Goal: Information Seeking & Learning: Learn about a topic

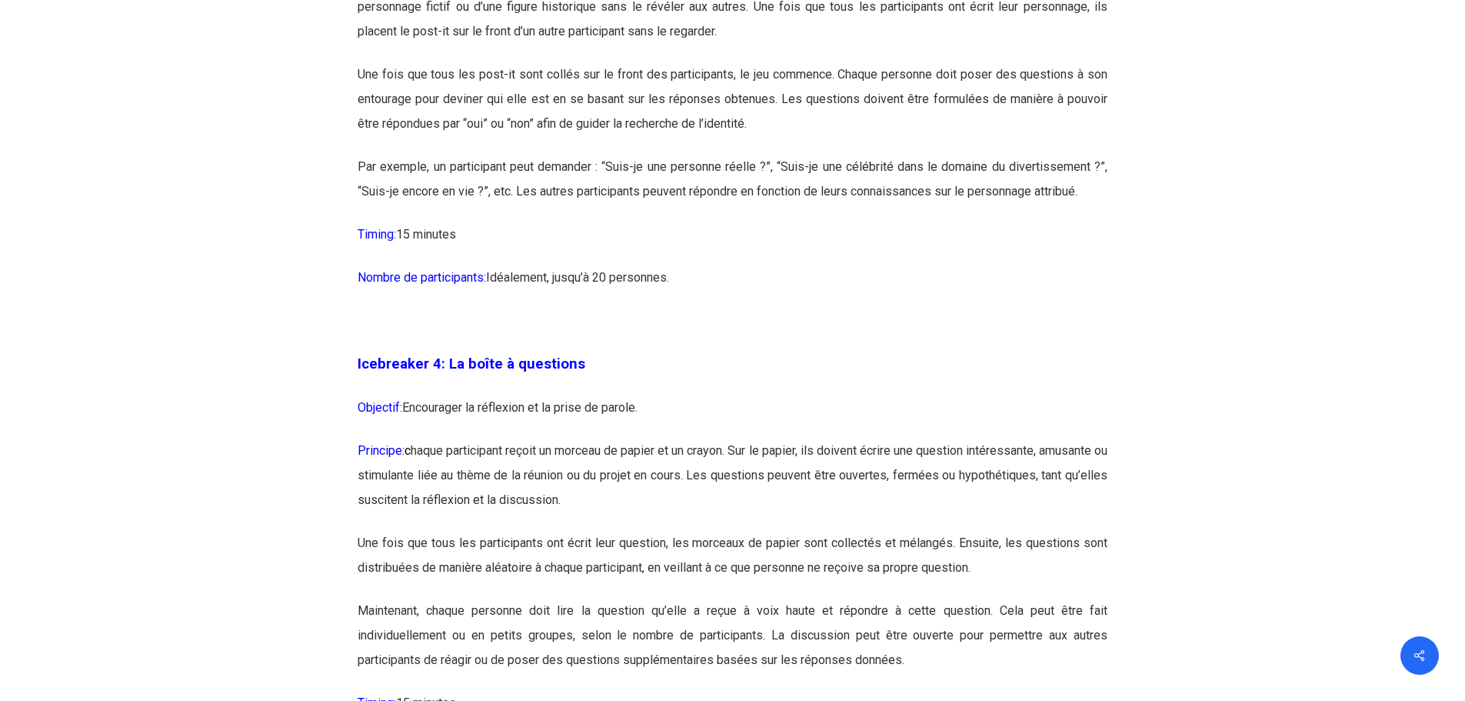
scroll to position [2308, 0]
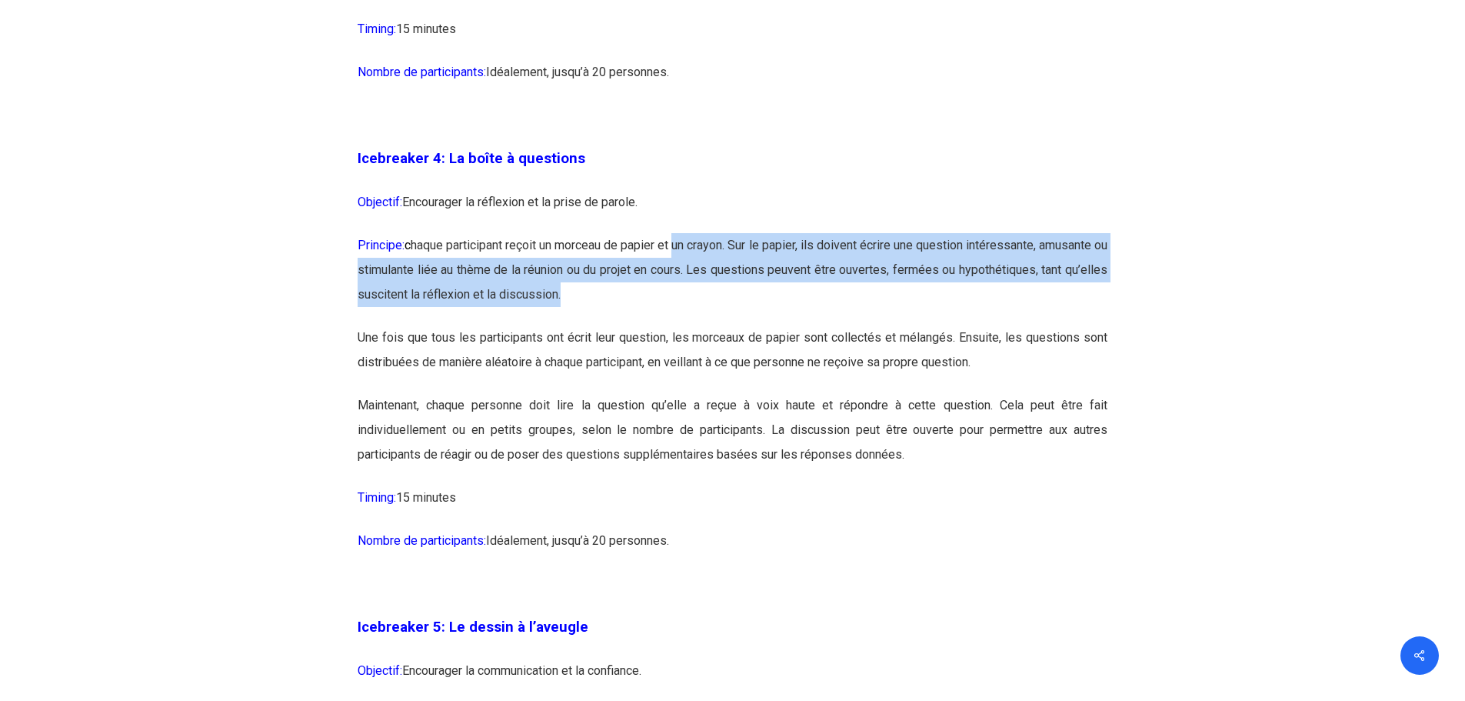
drag, startPoint x: 709, startPoint y: 242, endPoint x: 726, endPoint y: 288, distance: 48.4
click at [726, 288] on p "Principe: c haque participant reçoit un morceau de papier et un crayon. Sur le …" at bounding box center [733, 279] width 750 height 92
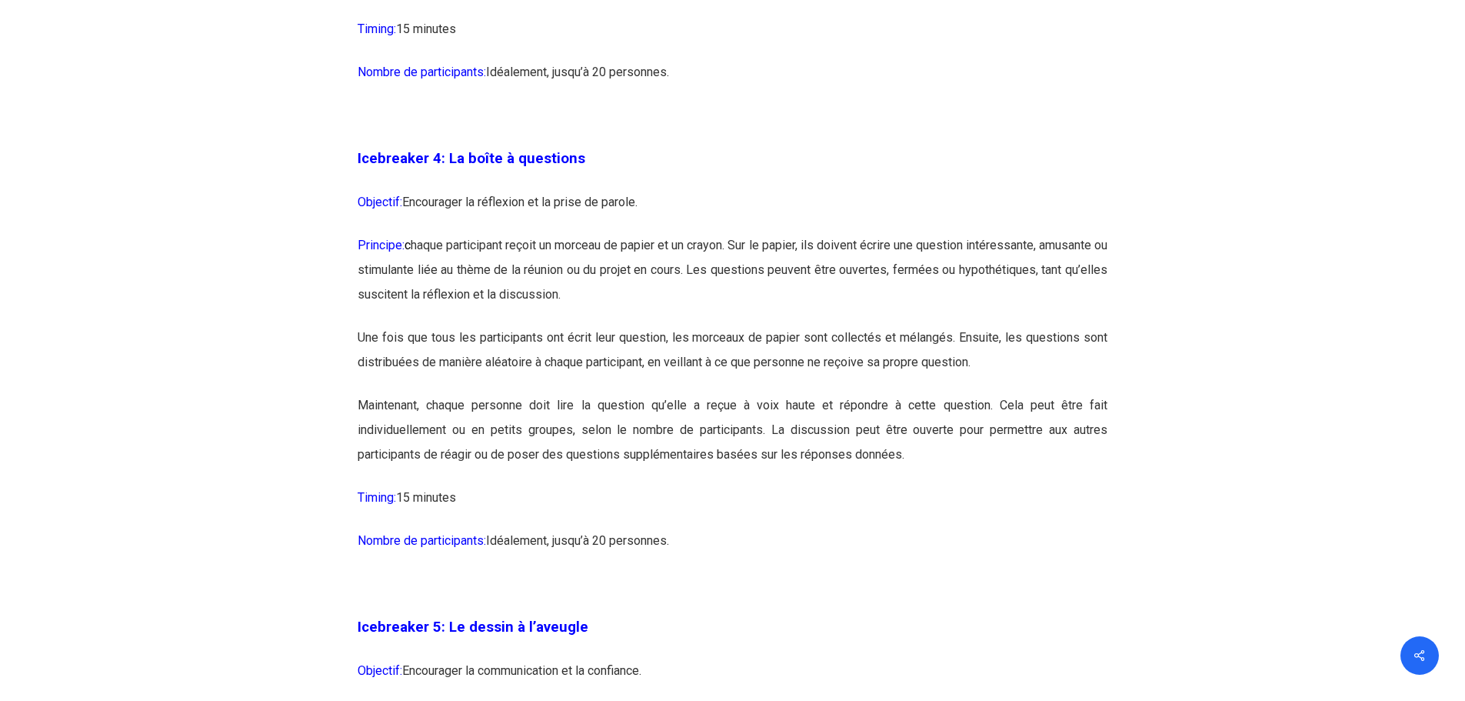
click at [537, 341] on p "Une fois que tous les participants ont écrit leur question, les morceaux de pap…" at bounding box center [733, 359] width 750 height 68
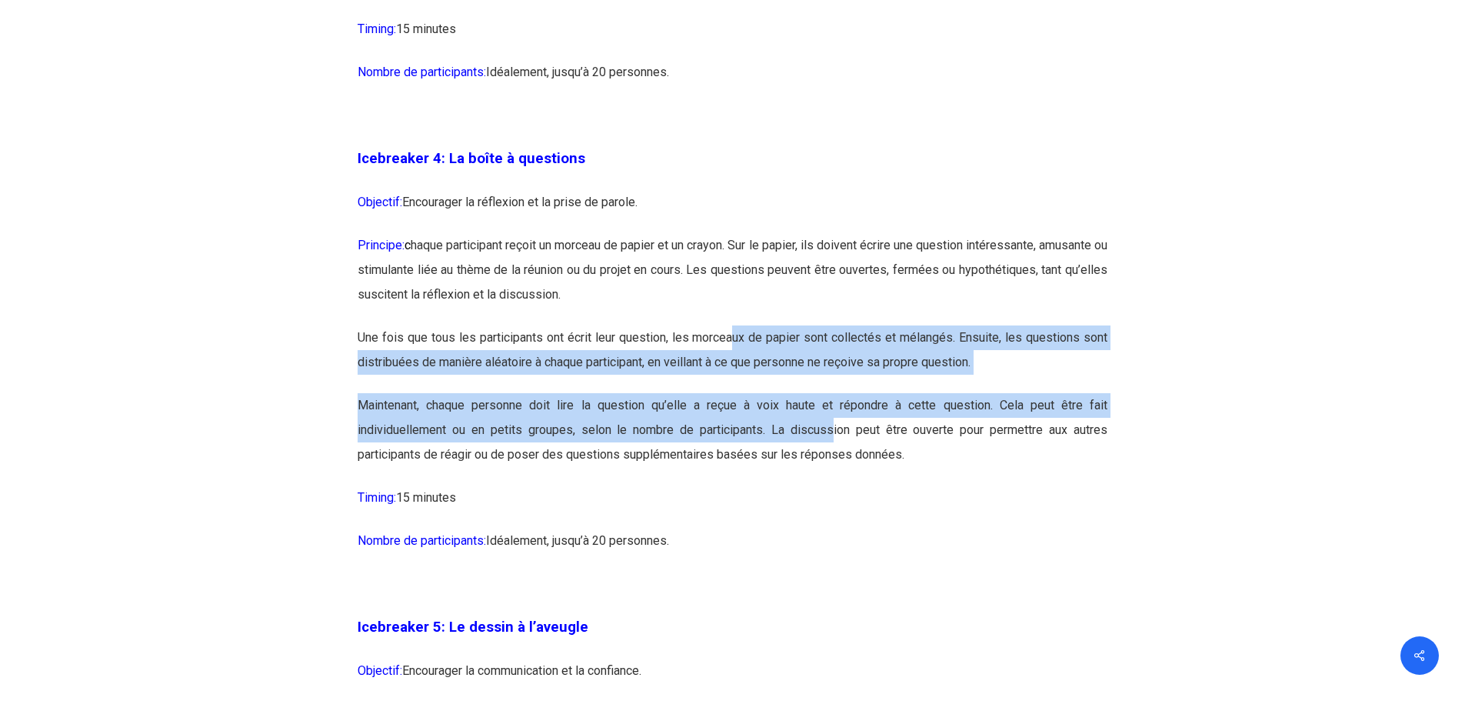
drag, startPoint x: 735, startPoint y: 331, endPoint x: 831, endPoint y: 438, distance: 144.4
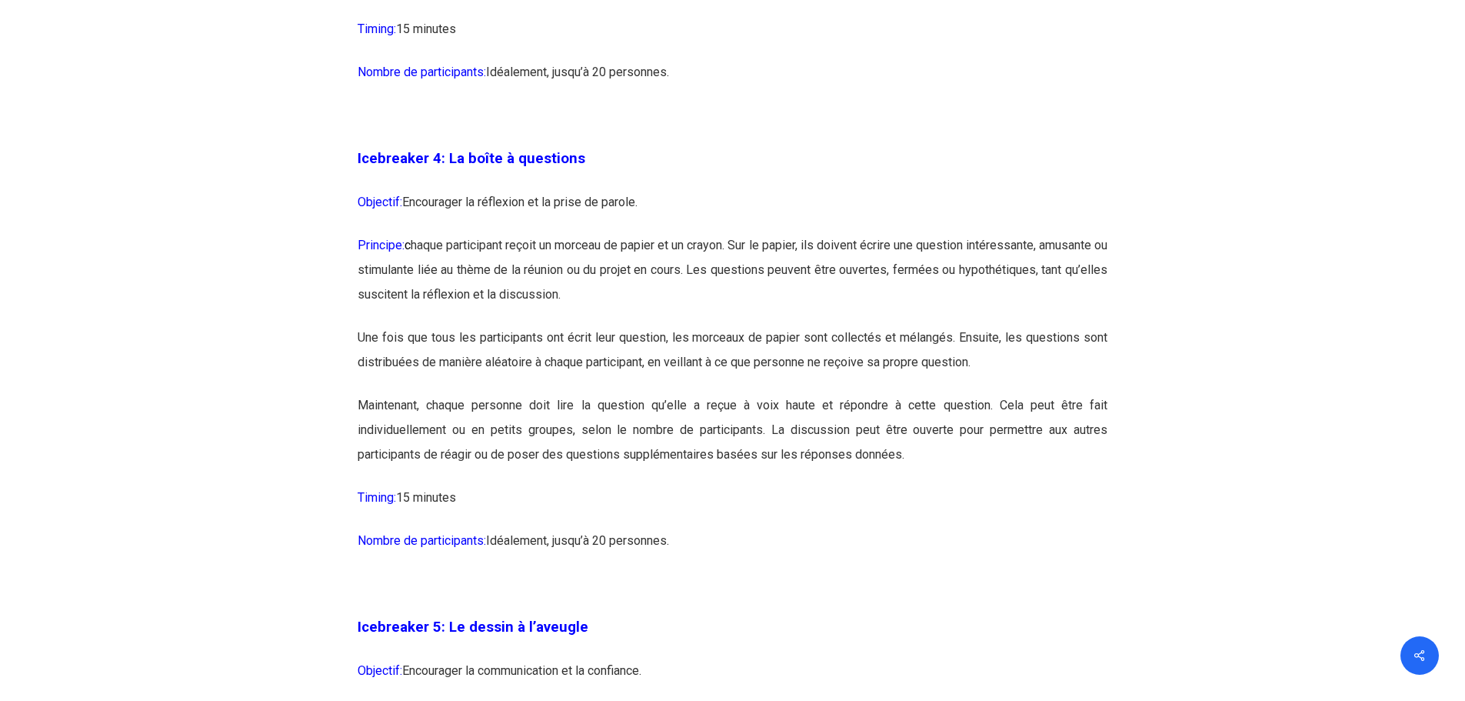
click at [945, 441] on p "Maintenant, chaque personne doit lire la question qu’elle a reçue à voix haute …" at bounding box center [733, 439] width 750 height 92
drag, startPoint x: 678, startPoint y: 542, endPoint x: 349, endPoint y: 185, distance: 485.7
copy div "Icebreaker 4: La boîte à questions Objectif: Encourager la réflexion et la pris…"
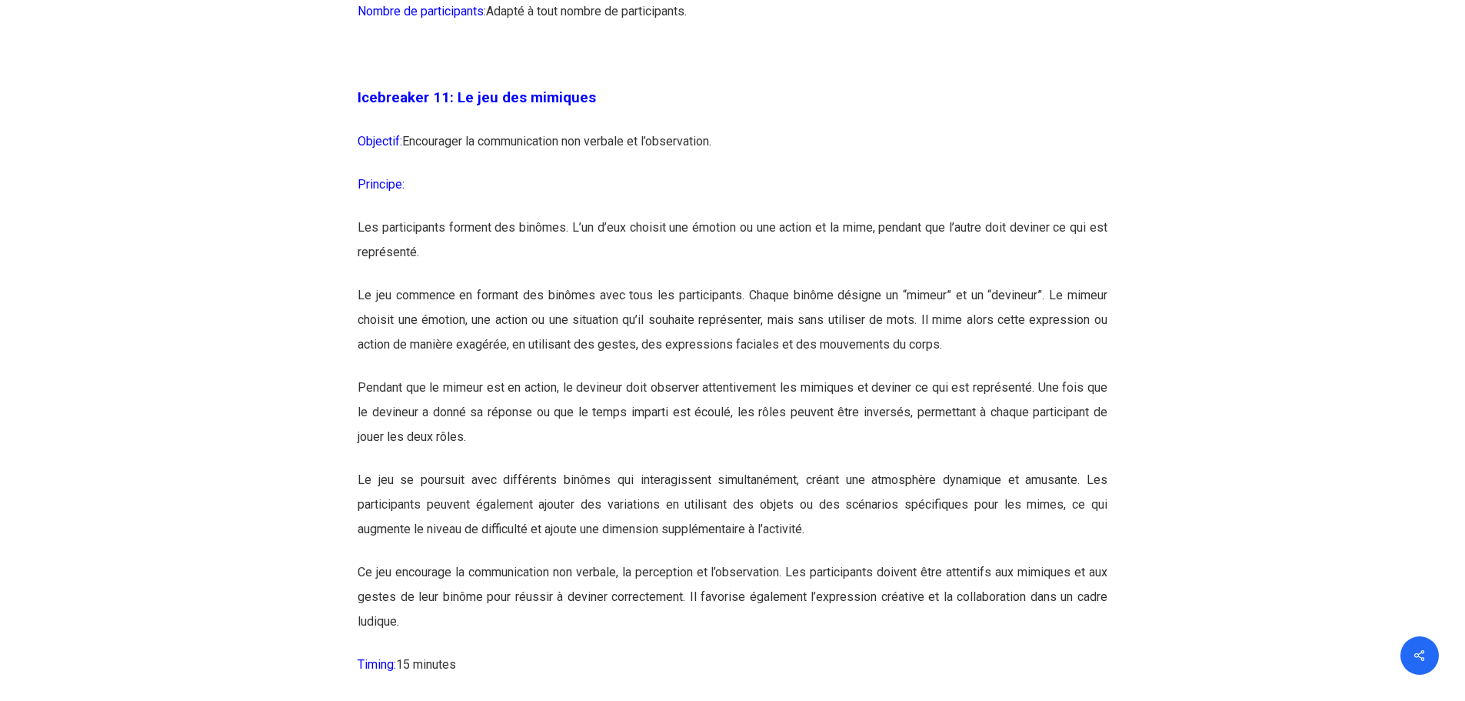
scroll to position [6077, 0]
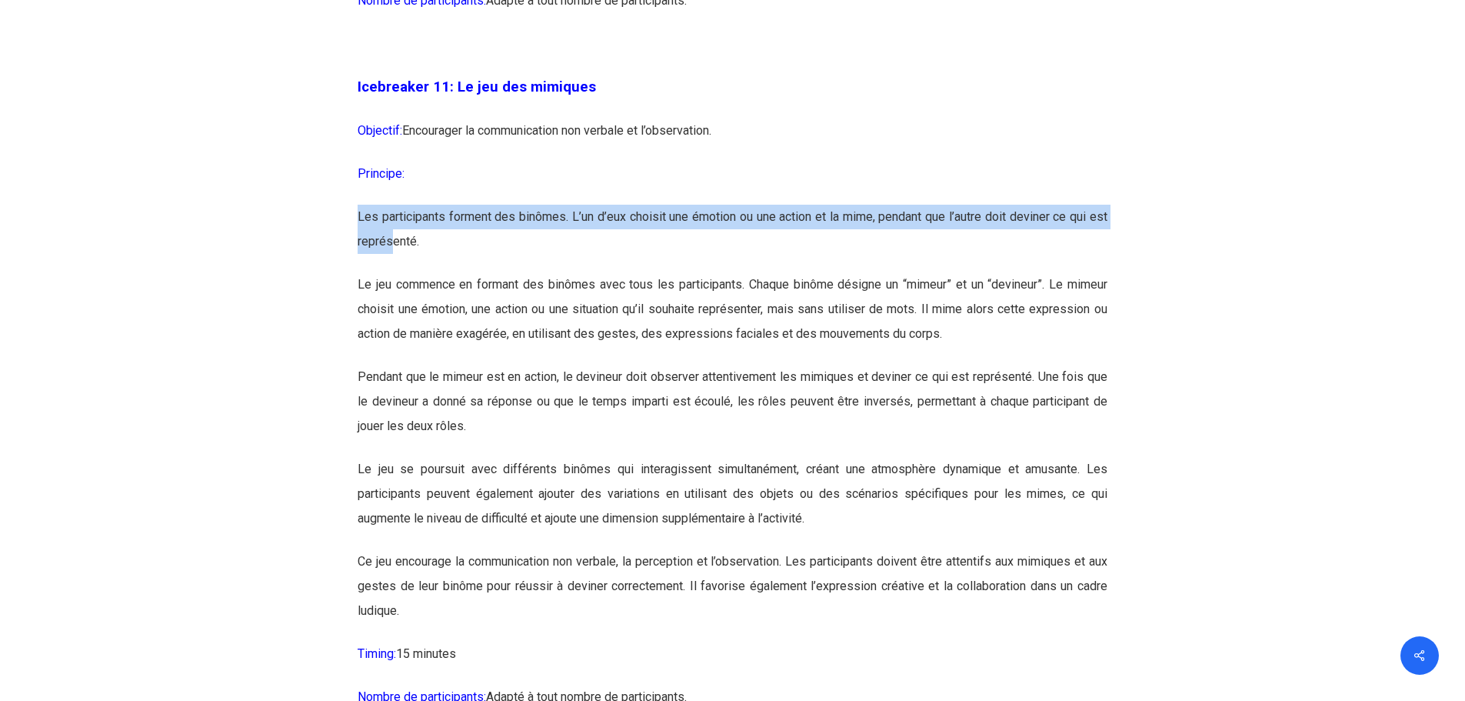
drag, startPoint x: 343, startPoint y: 264, endPoint x: 393, endPoint y: 302, distance: 62.6
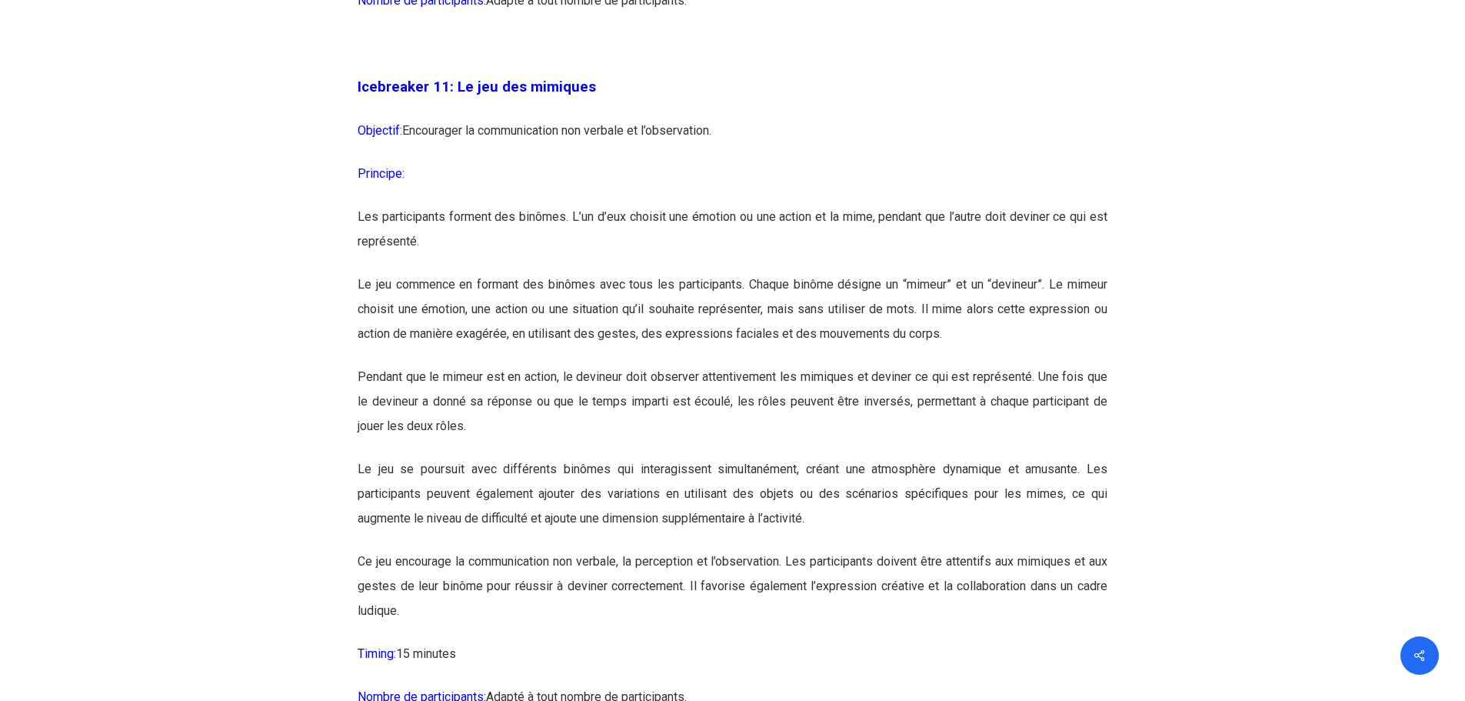
click at [438, 342] on p "Le jeu commence en formant des binômes avec tous les participants. Chaque binôm…" at bounding box center [733, 318] width 750 height 92
click at [432, 272] on p "Les participants forment des binômes. L’un d’eux choisit une émotion ou une act…" at bounding box center [733, 239] width 750 height 68
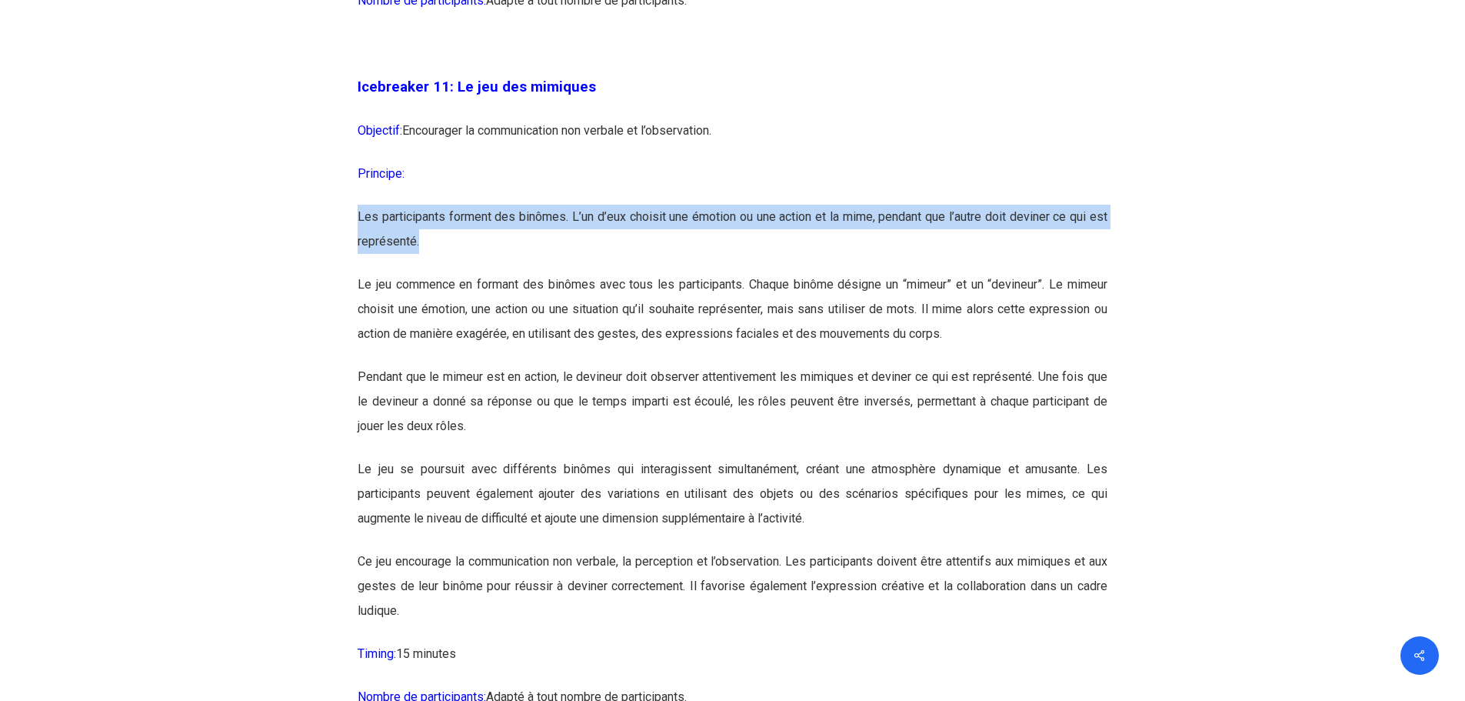
drag, startPoint x: 432, startPoint y: 290, endPoint x: 340, endPoint y: 273, distance: 93.9
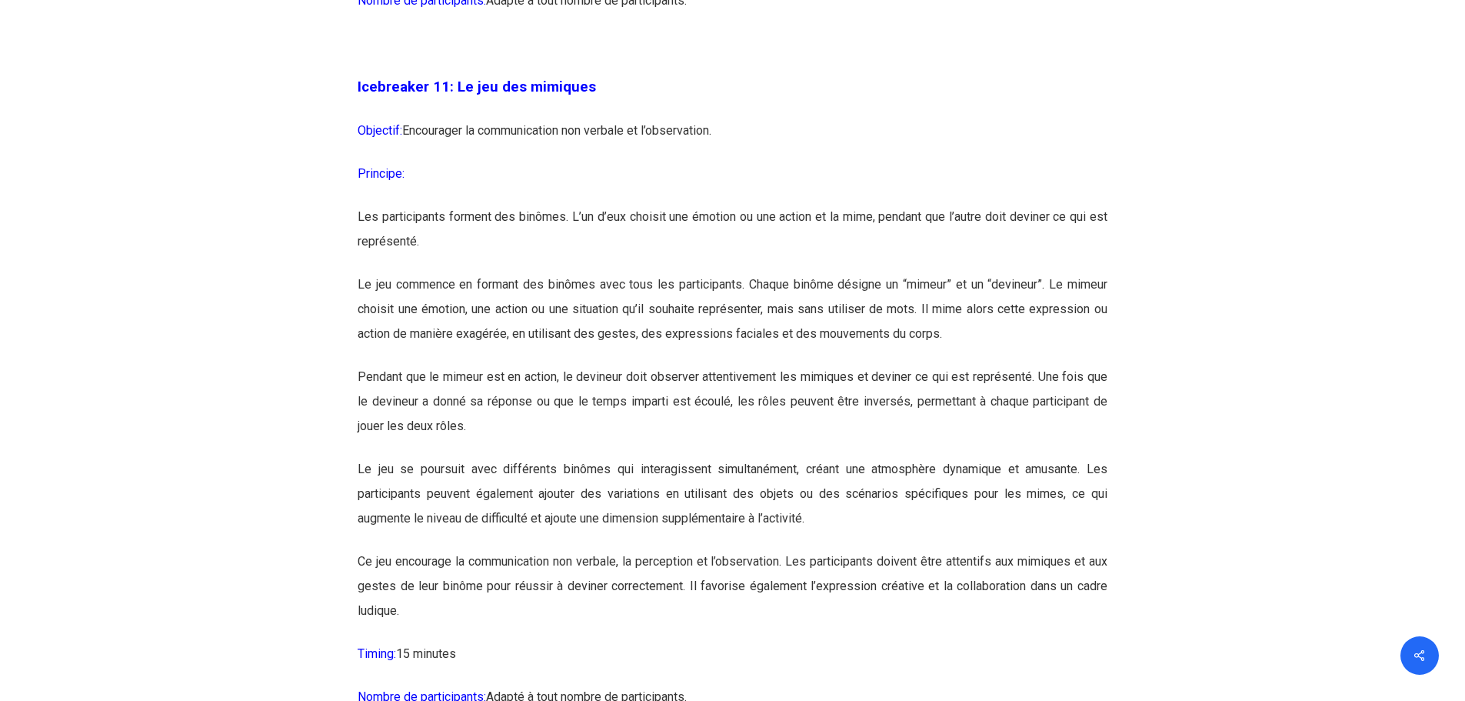
click at [423, 453] on p "Pendant que le mimeur est en action, le devineur doit observer attentivement le…" at bounding box center [733, 411] width 750 height 92
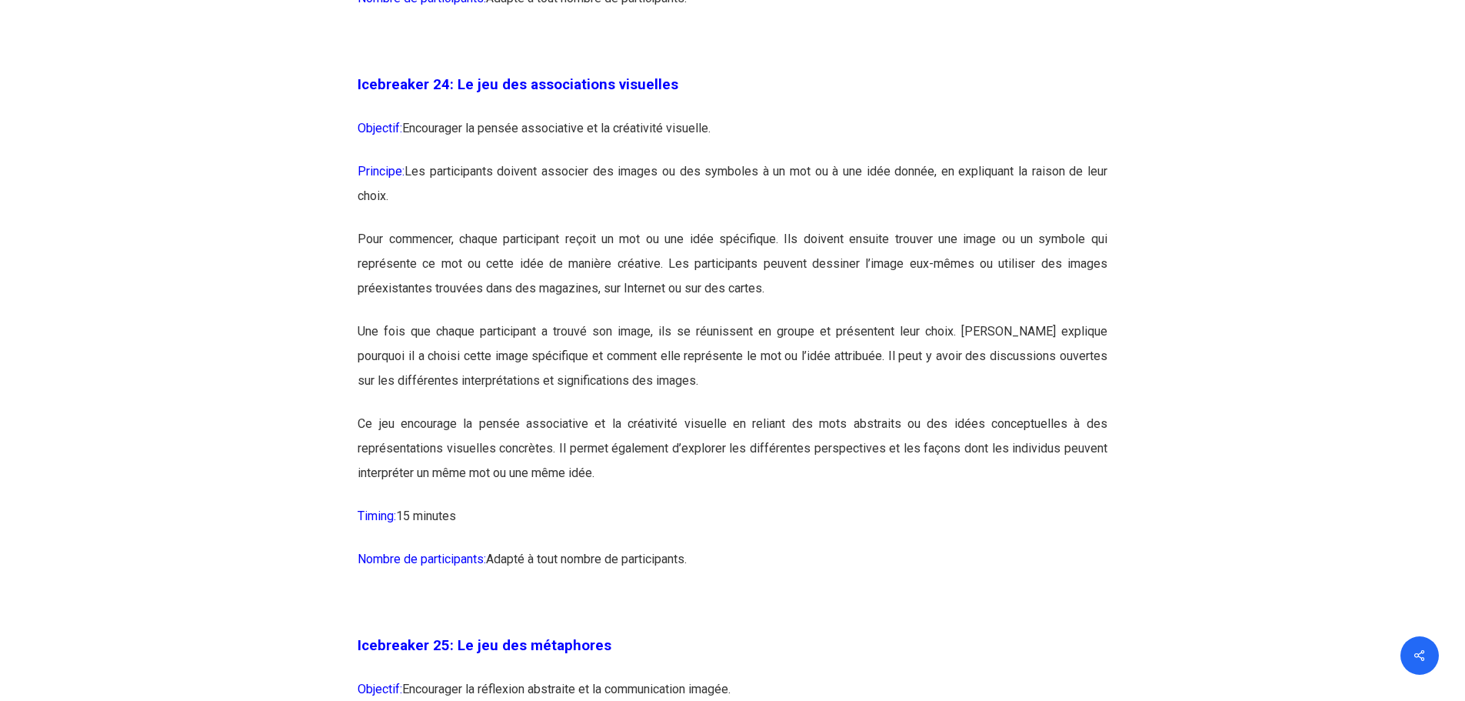
scroll to position [12385, 0]
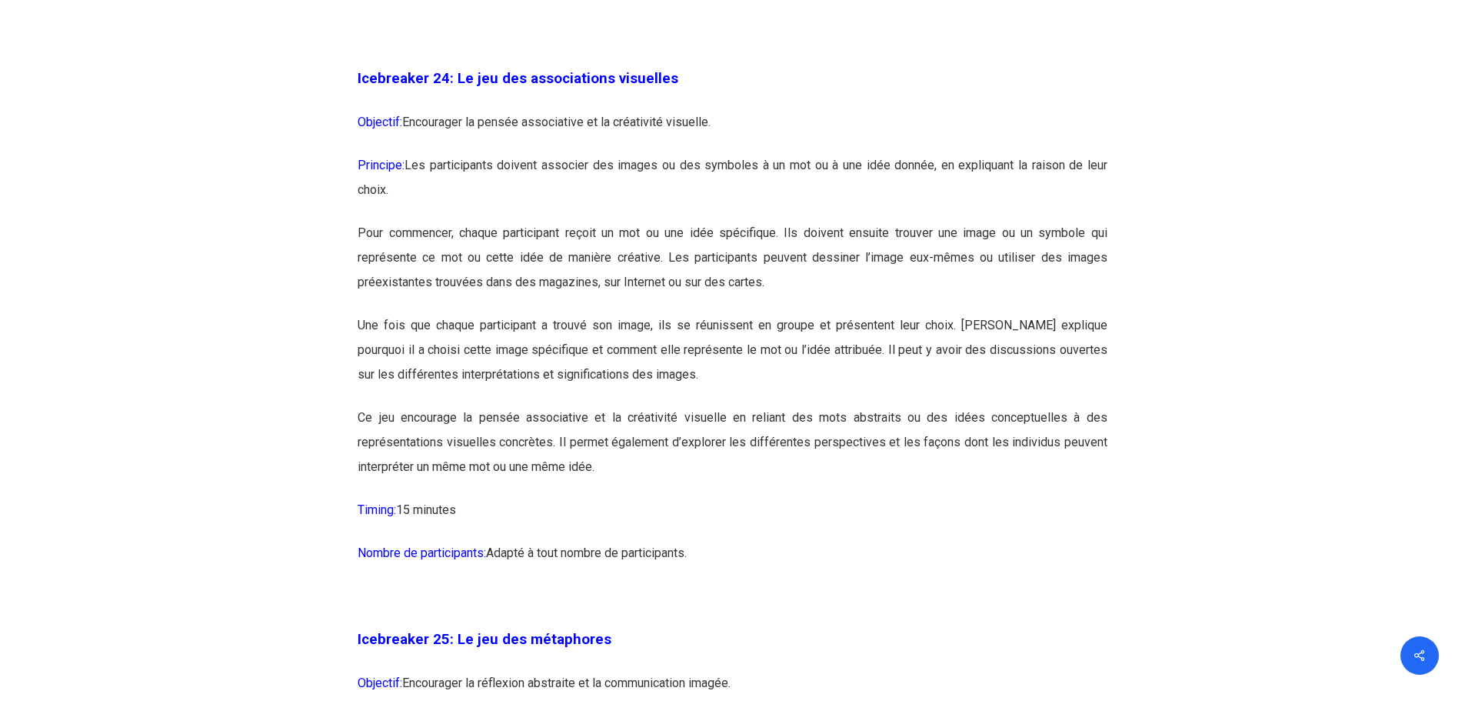
click at [702, 405] on p "Une fois que chaque participant a trouvé son image, ils se réunissent en groupe…" at bounding box center [733, 359] width 750 height 92
